Goal: Task Accomplishment & Management: Manage account settings

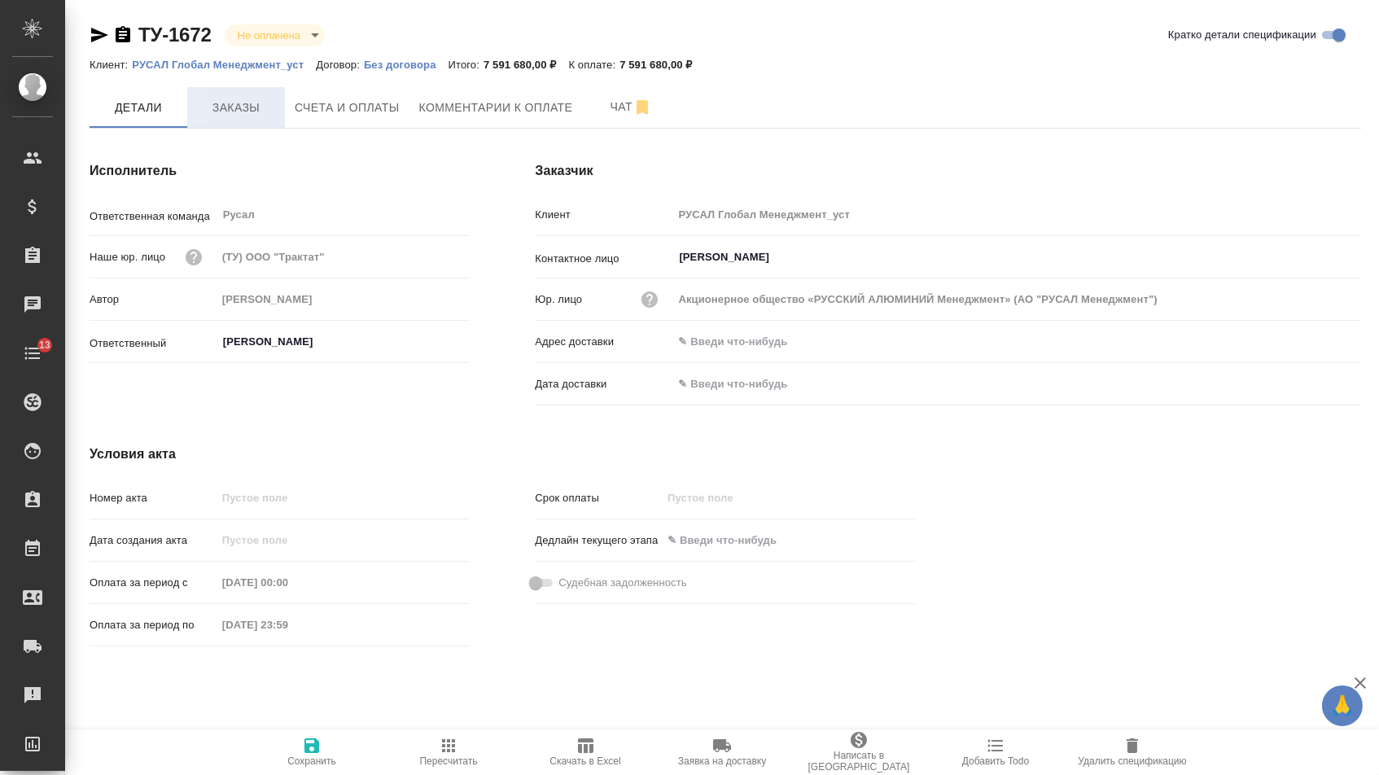
click at [268, 118] on button "Заказы" at bounding box center [236, 107] width 98 height 41
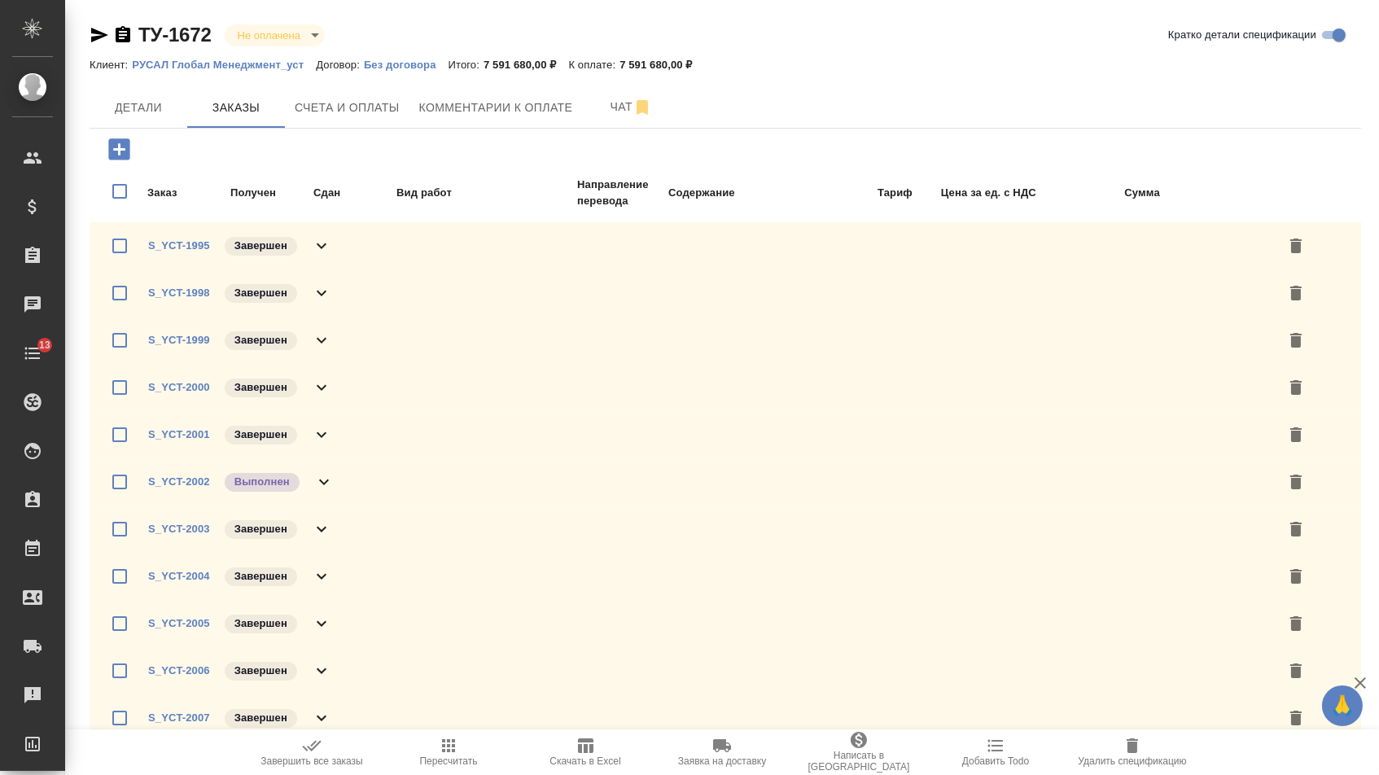
click at [599, 742] on span "Скачать в Excel" at bounding box center [585, 751] width 117 height 31
click at [189, 488] on link "S_YCT-2002" at bounding box center [179, 481] width 62 height 12
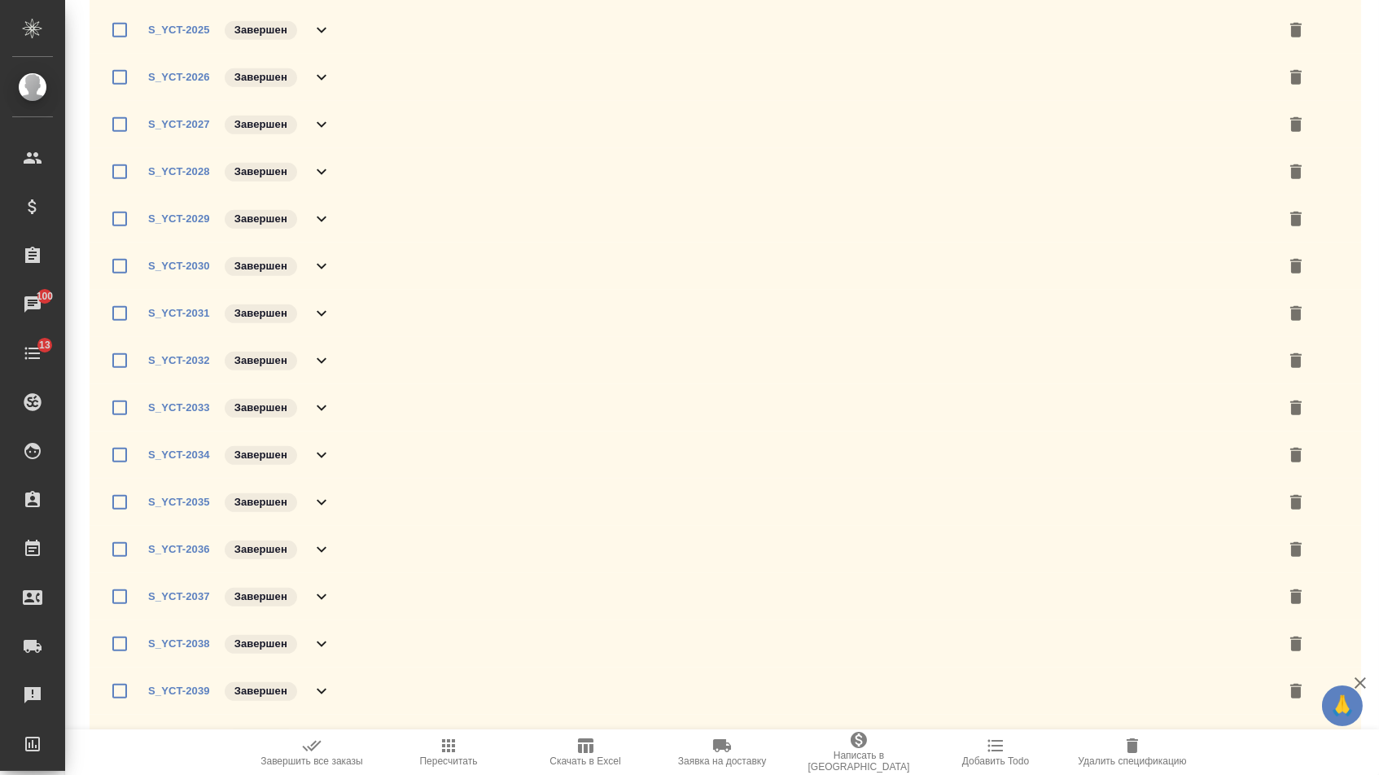
scroll to position [1548, 0]
click at [272, 762] on span "Завершить все заказы" at bounding box center [311, 760] width 103 height 11
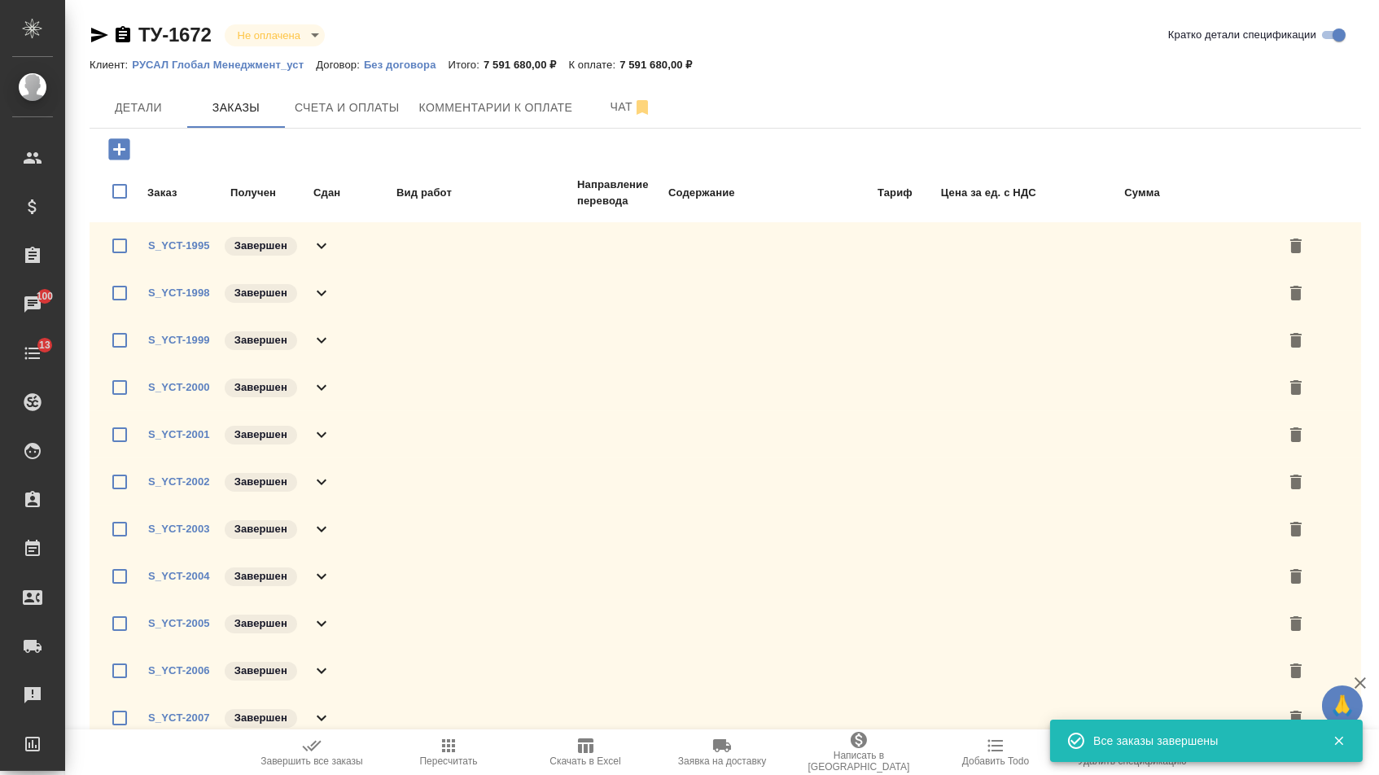
scroll to position [204, 0]
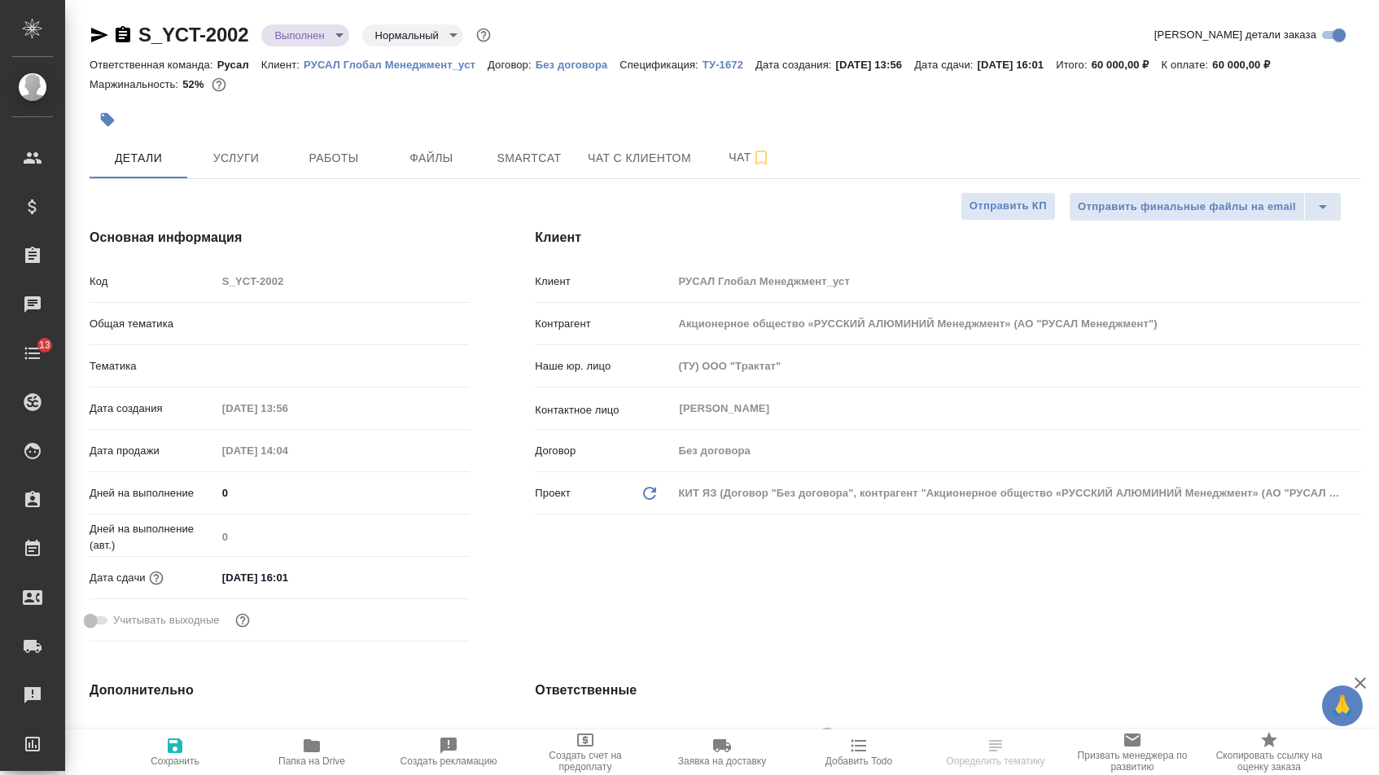
select select "RU"
type textarea "x"
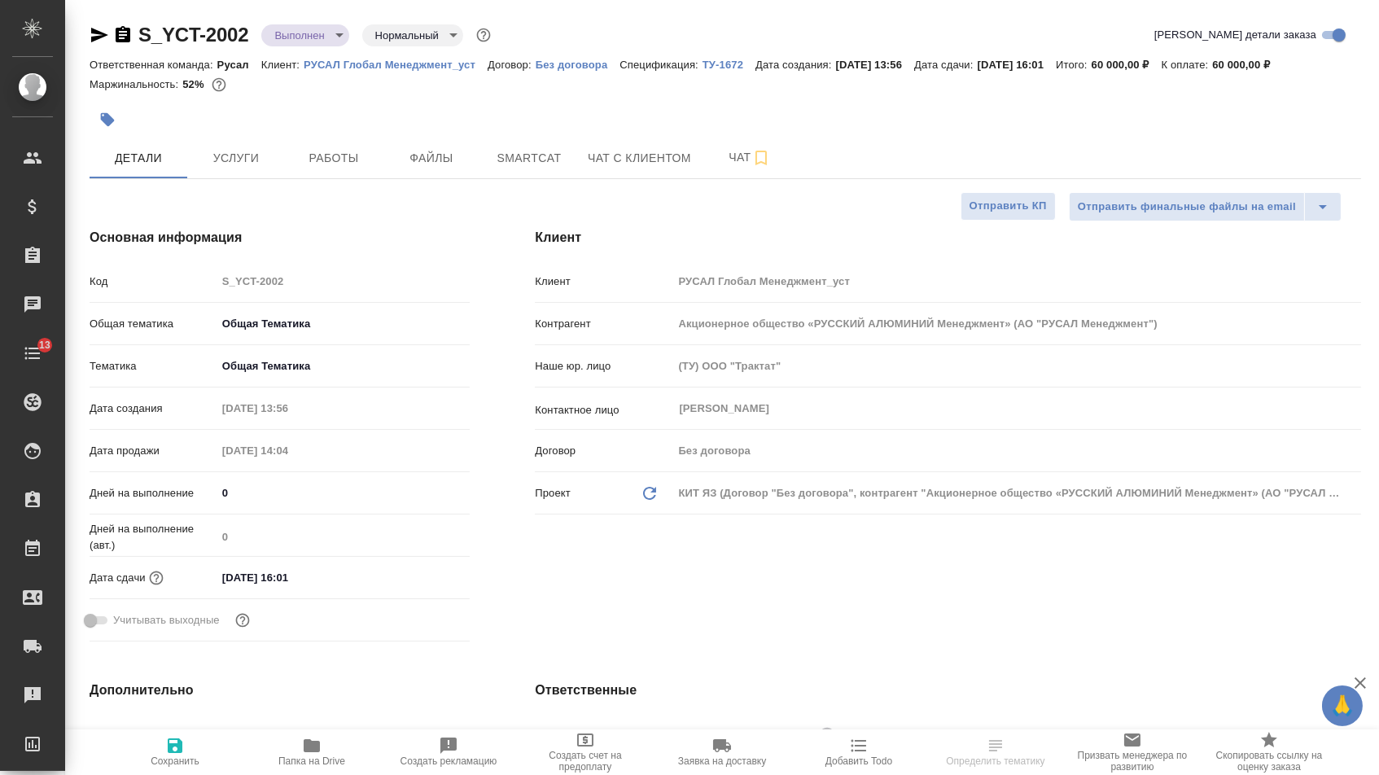
type textarea "x"
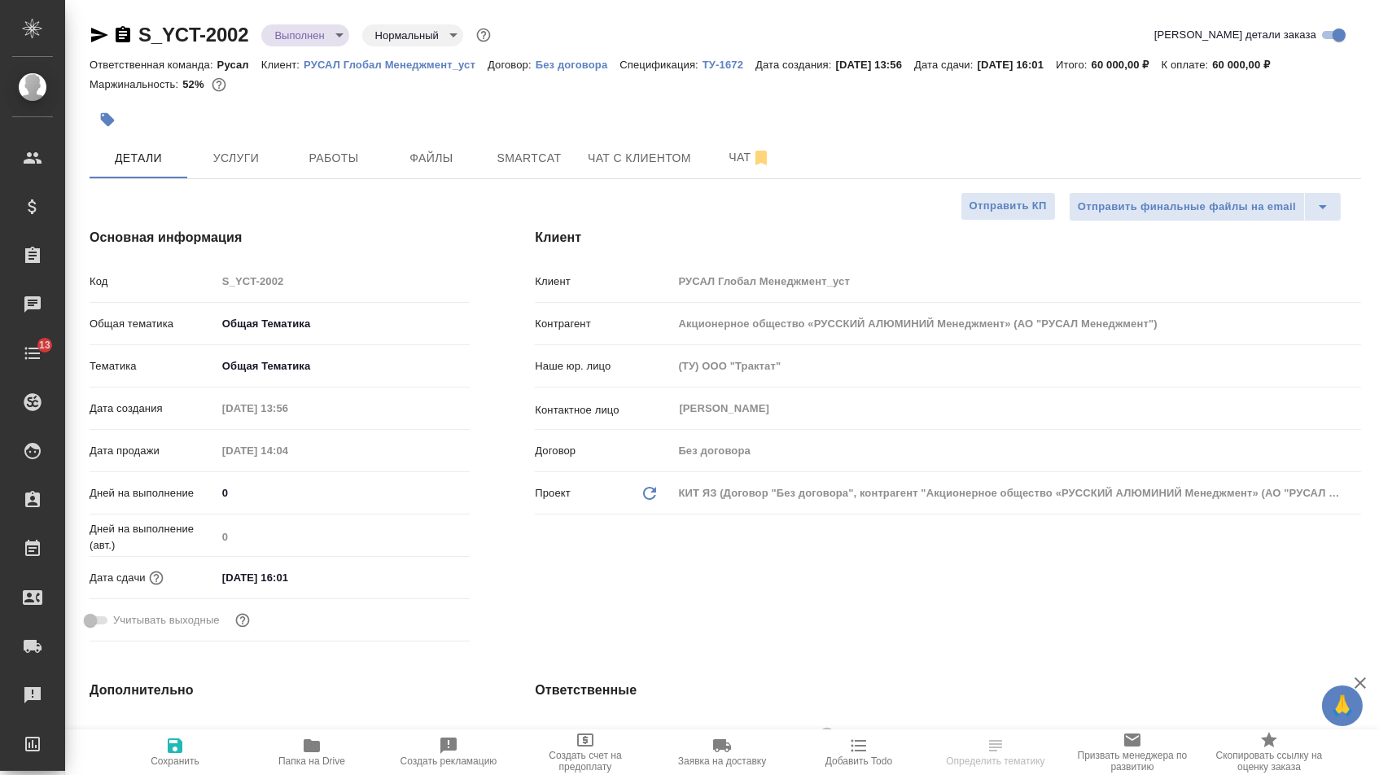
click at [316, 39] on body "🙏 .cls-1 fill:#fff; AWATERA [PERSON_NAME] Спецификации Заказы Чаты 13 Todo Прое…" at bounding box center [689, 387] width 1379 height 775
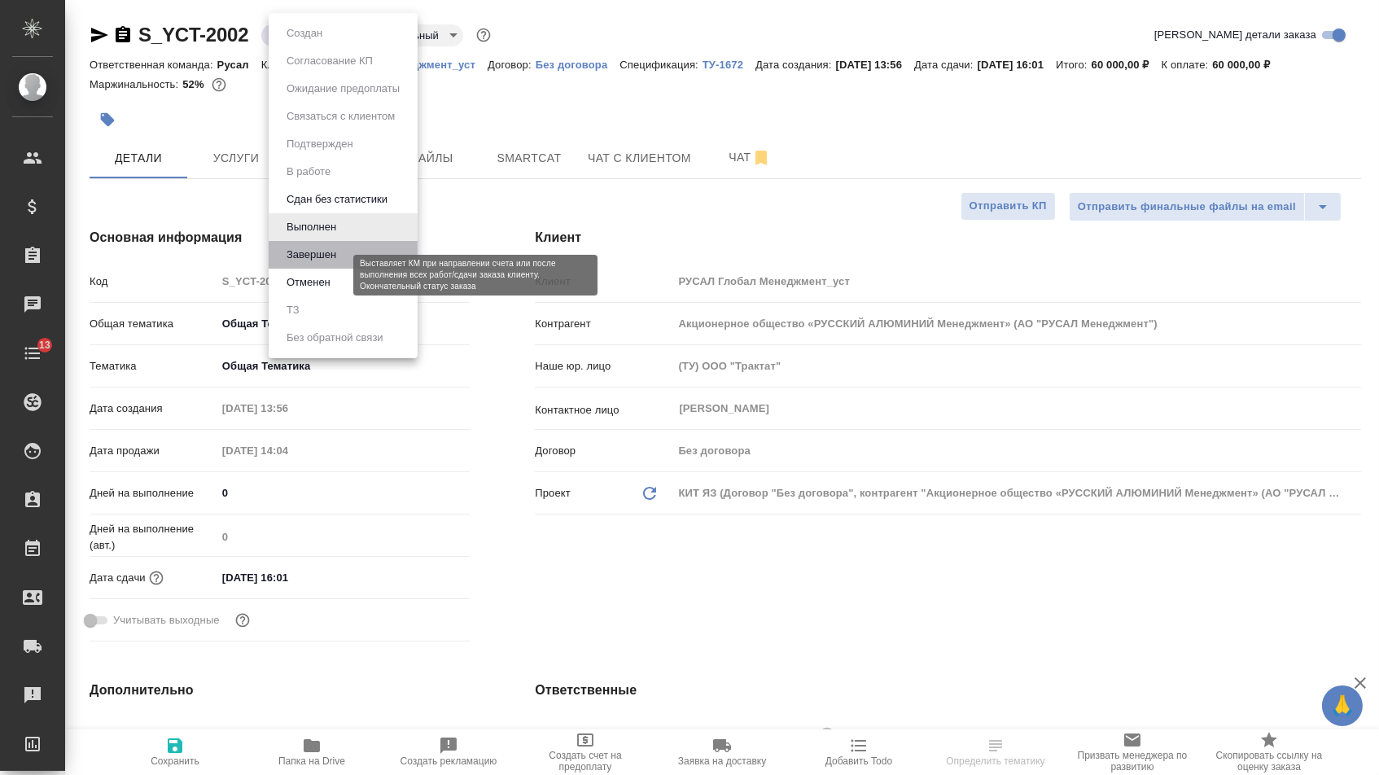
click at [311, 264] on button "Завершен" at bounding box center [311, 255] width 59 height 18
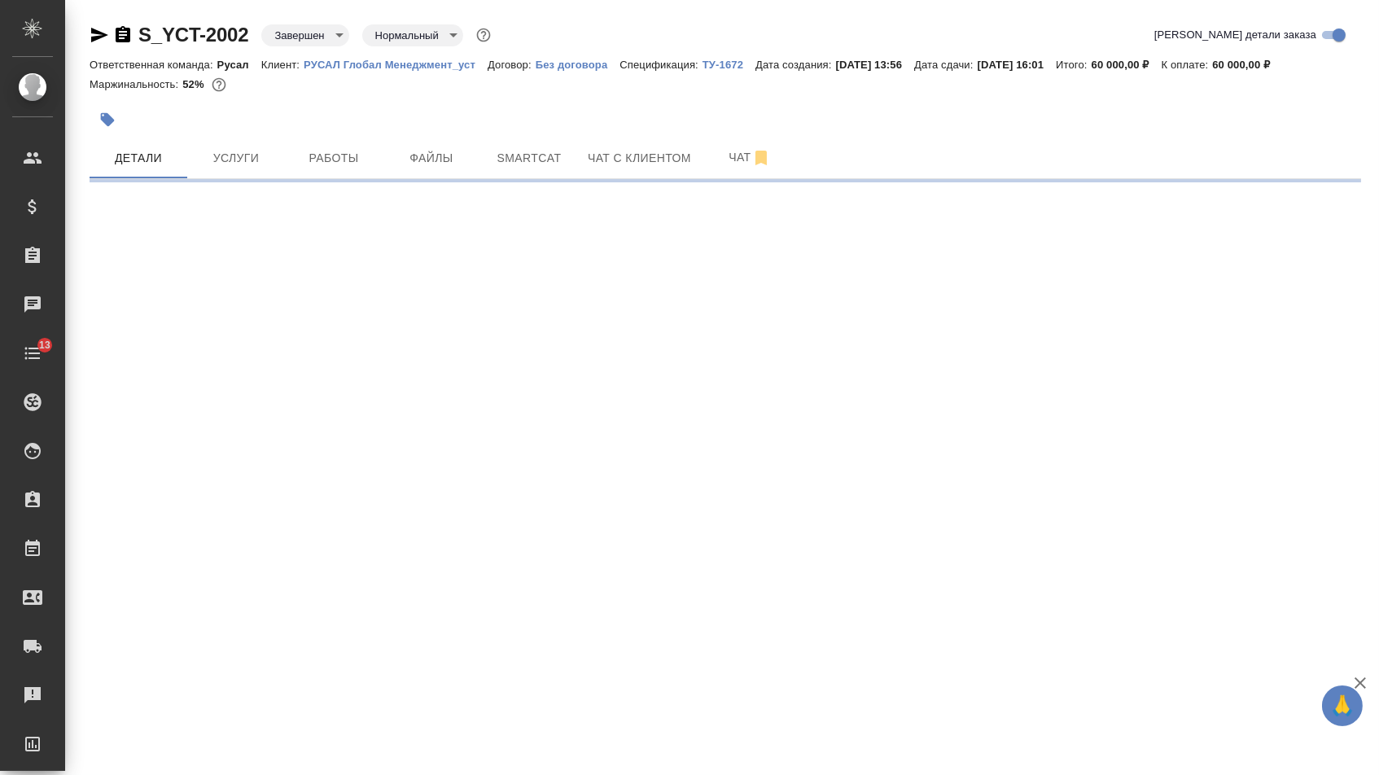
select select "RU"
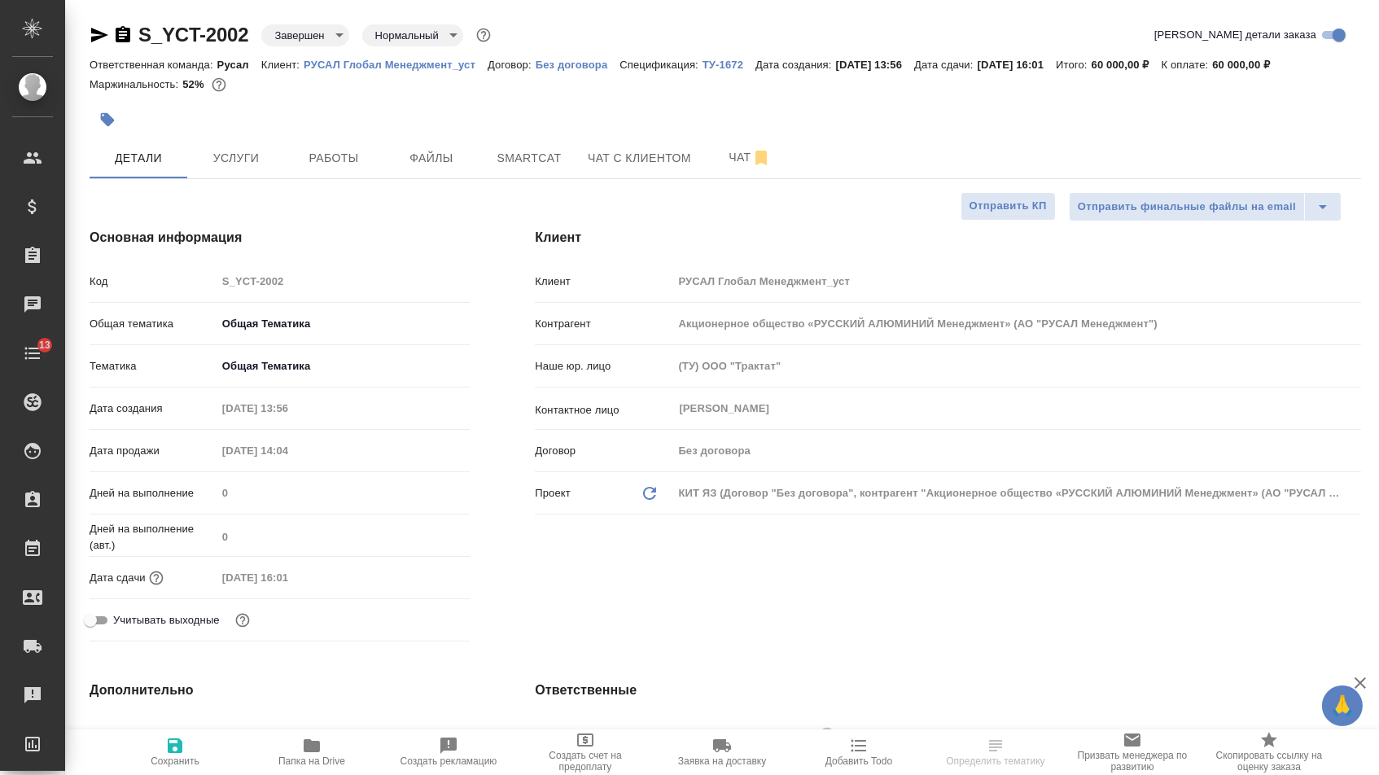
type textarea "x"
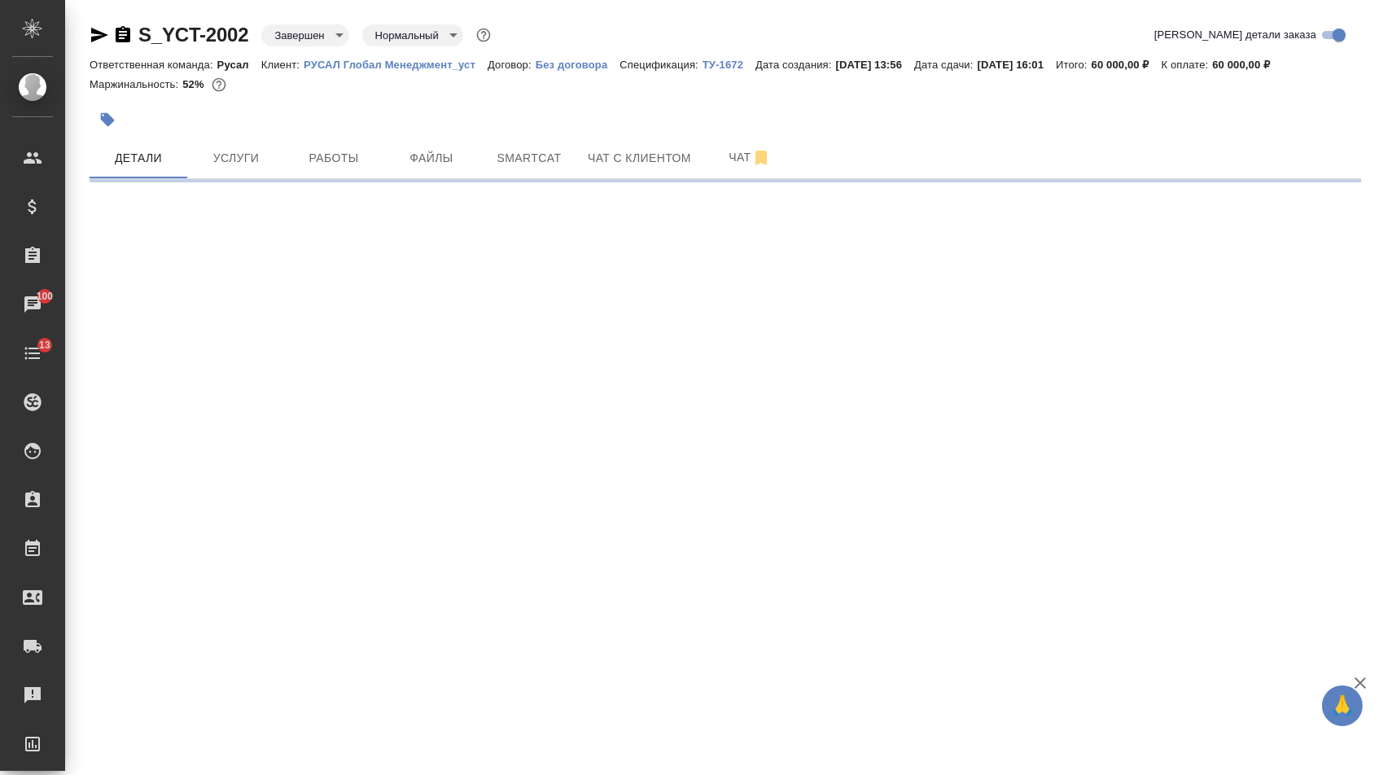
select select "RU"
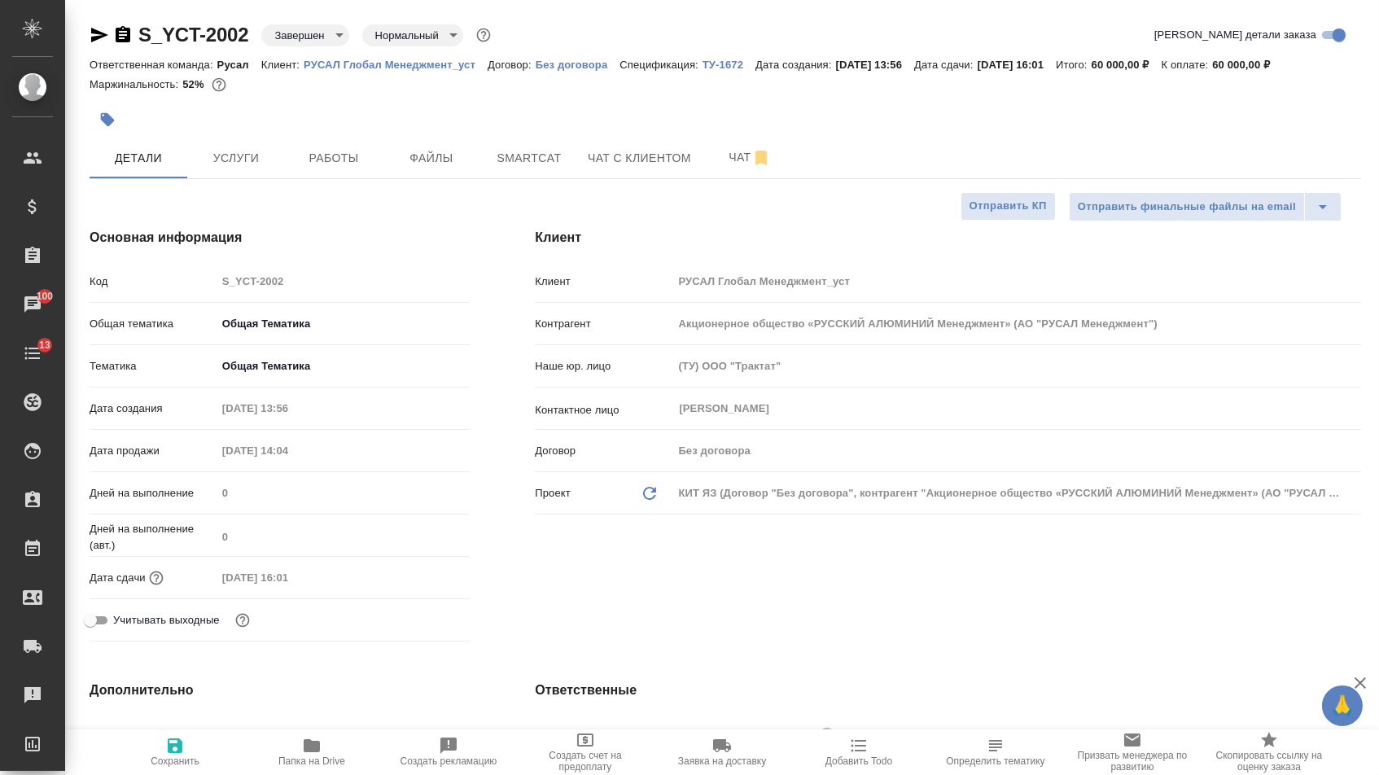
type textarea "x"
